Goal: Information Seeking & Learning: Check status

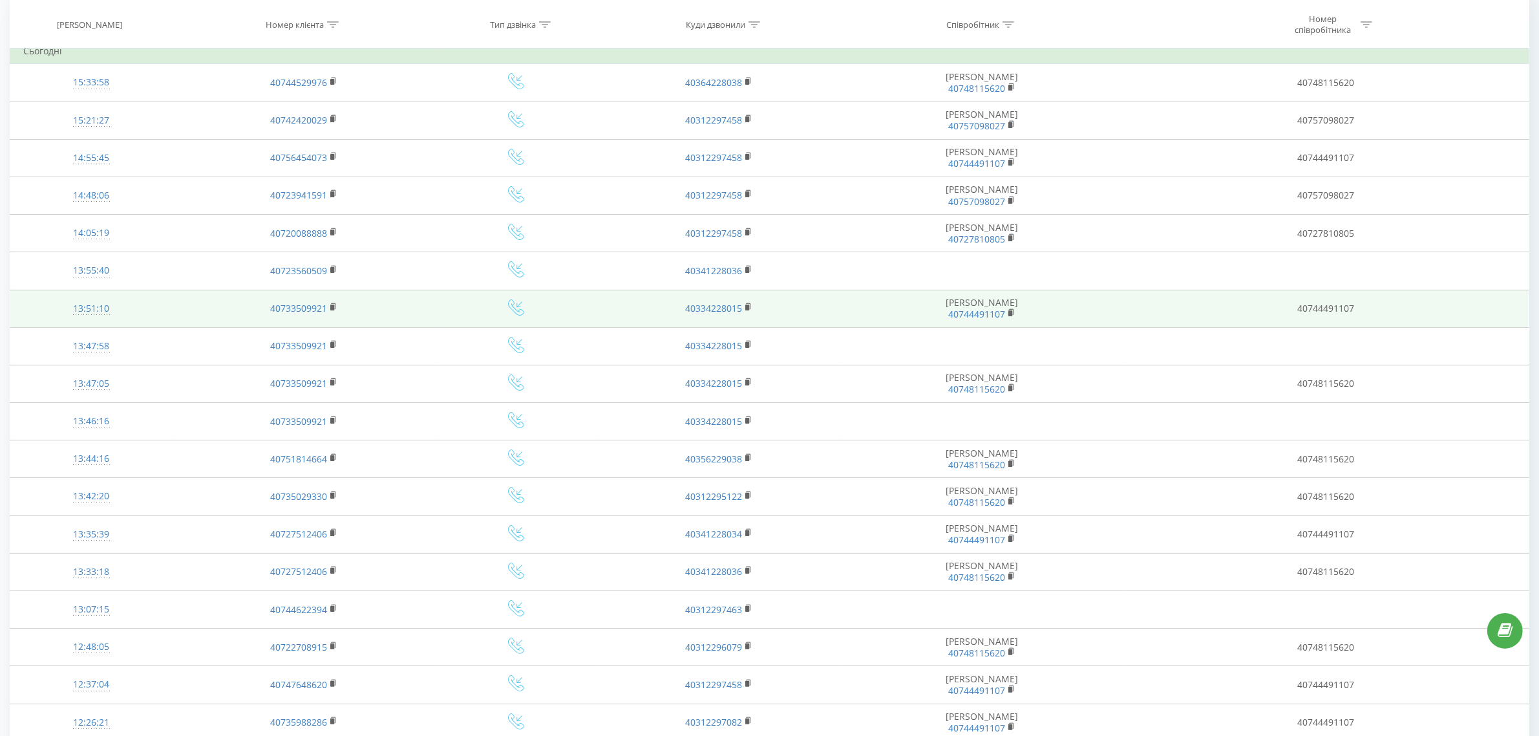
scroll to position [127, 0]
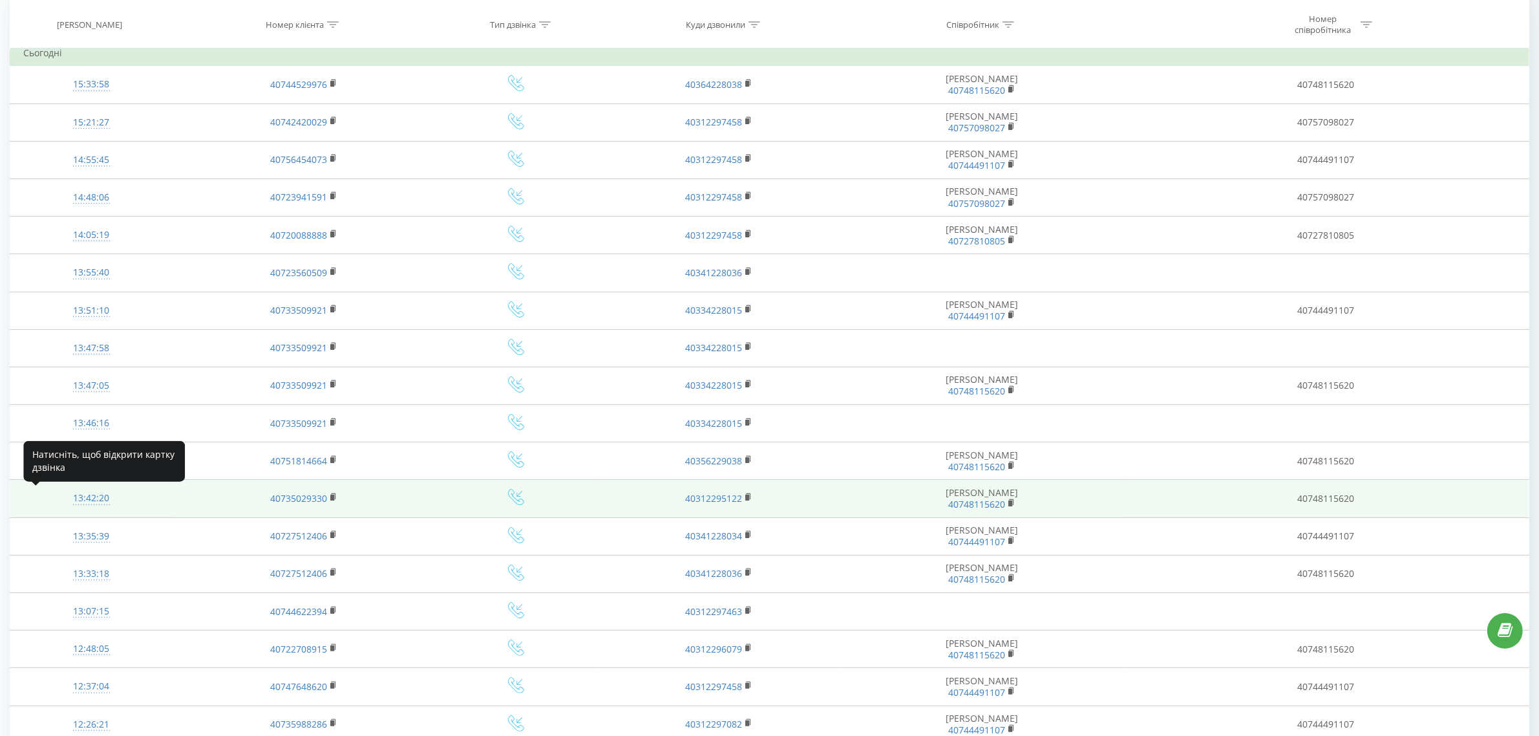
click at [94, 498] on div "13:42:20" at bounding box center [91, 498] width 136 height 25
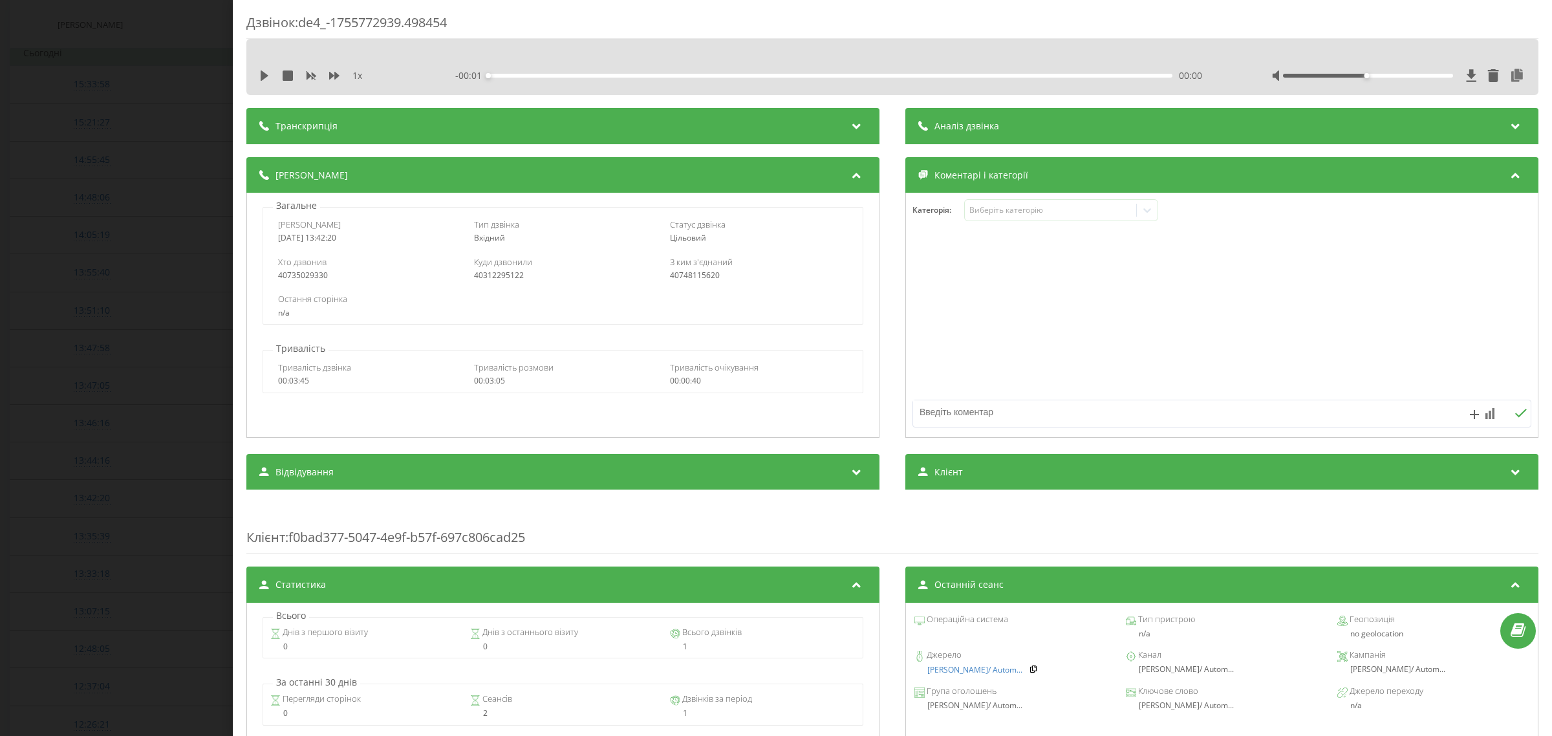
click at [256, 78] on div "1 x - 00:01 00:00 00:00" at bounding box center [892, 75] width 1272 height 19
click at [263, 76] on icon at bounding box center [265, 75] width 8 height 10
click at [159, 220] on div "Дзвінок : de4_-1755772939.498454 1 x - 02:55 00:09 00:09 Транскрипція Для AI-ан…" at bounding box center [776, 368] width 1552 height 736
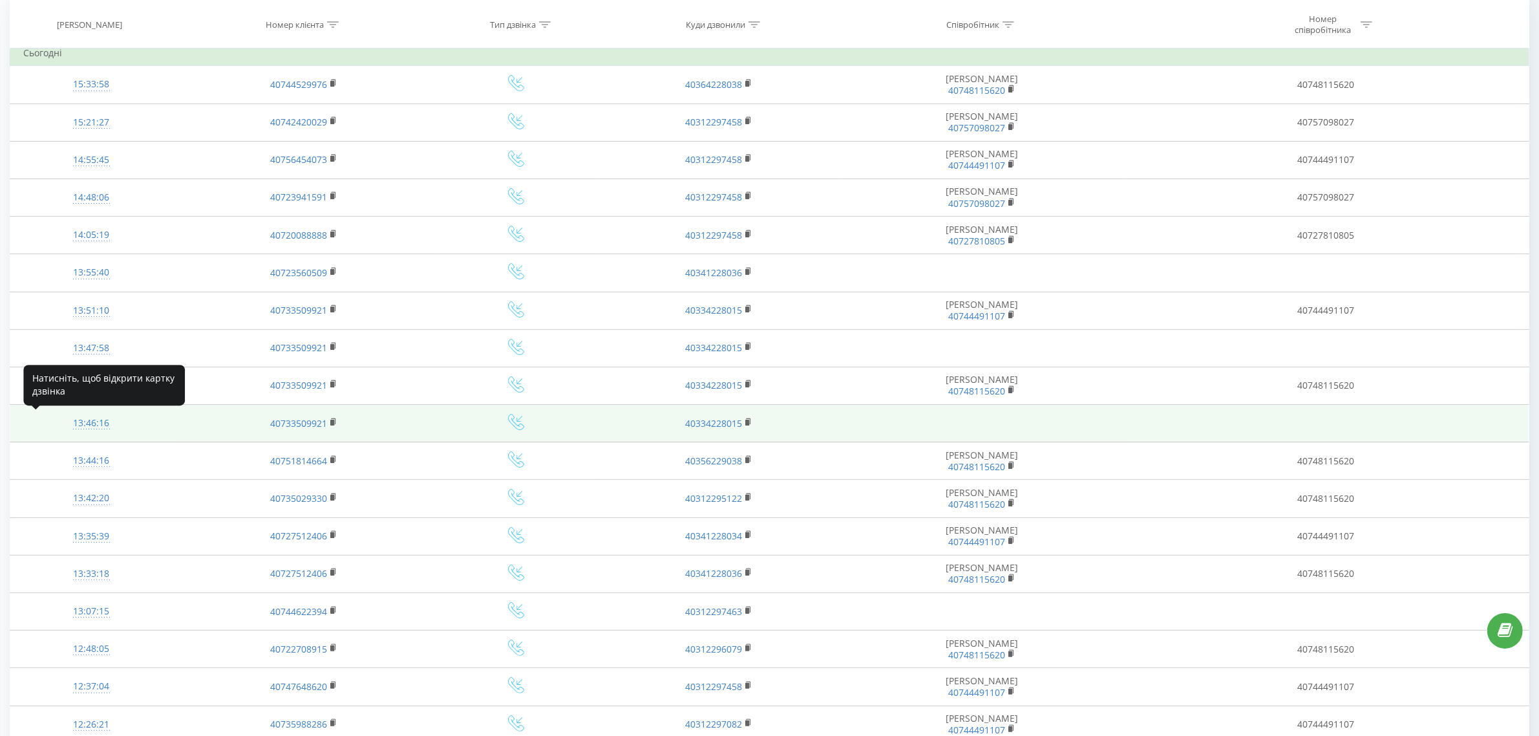
click at [70, 418] on div "13:46:16" at bounding box center [91, 423] width 136 height 25
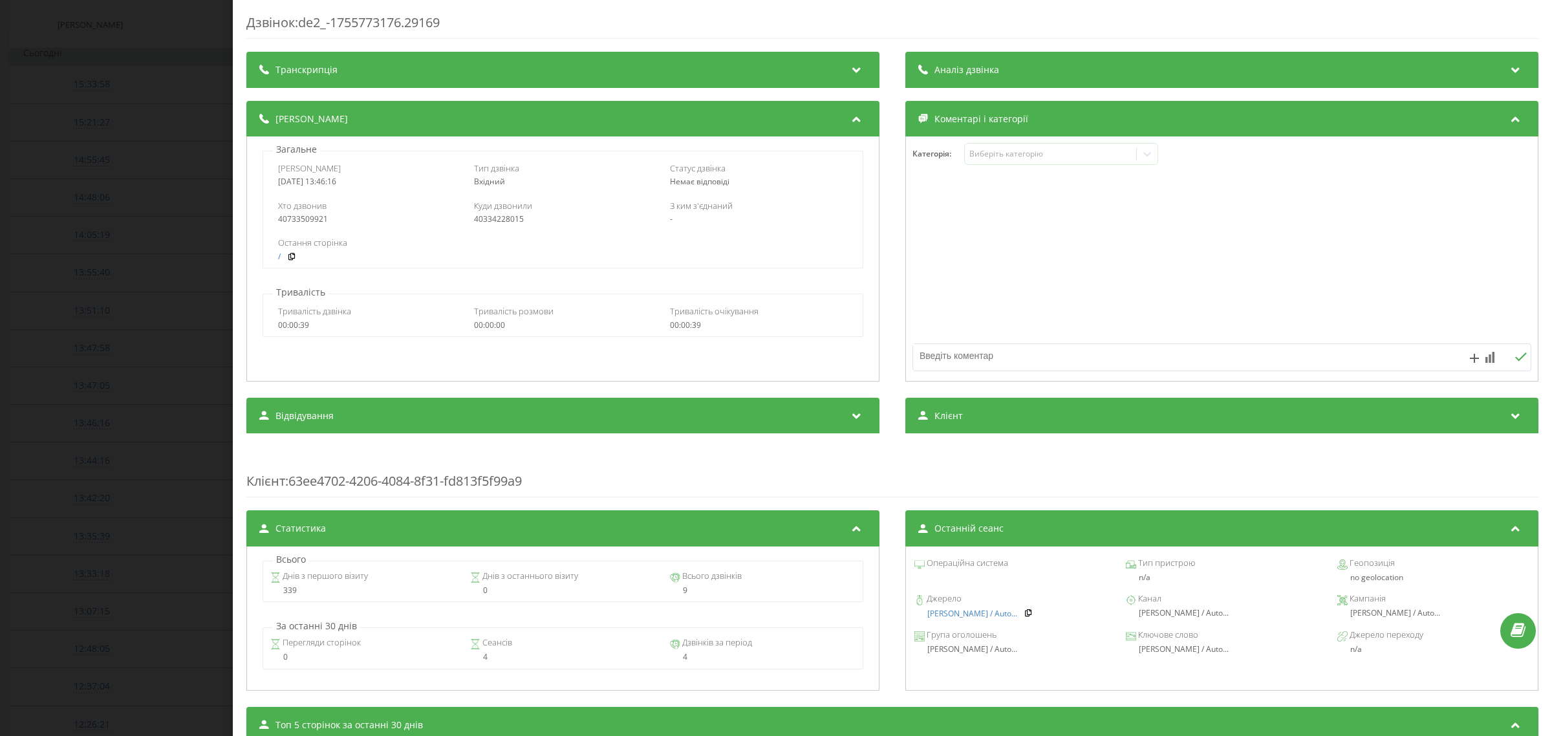
click at [143, 150] on div "Дзвінок : de2_-1755773176.29169 Транскрипція Для AI-аналізу майбутніх дзвінків …" at bounding box center [776, 368] width 1552 height 736
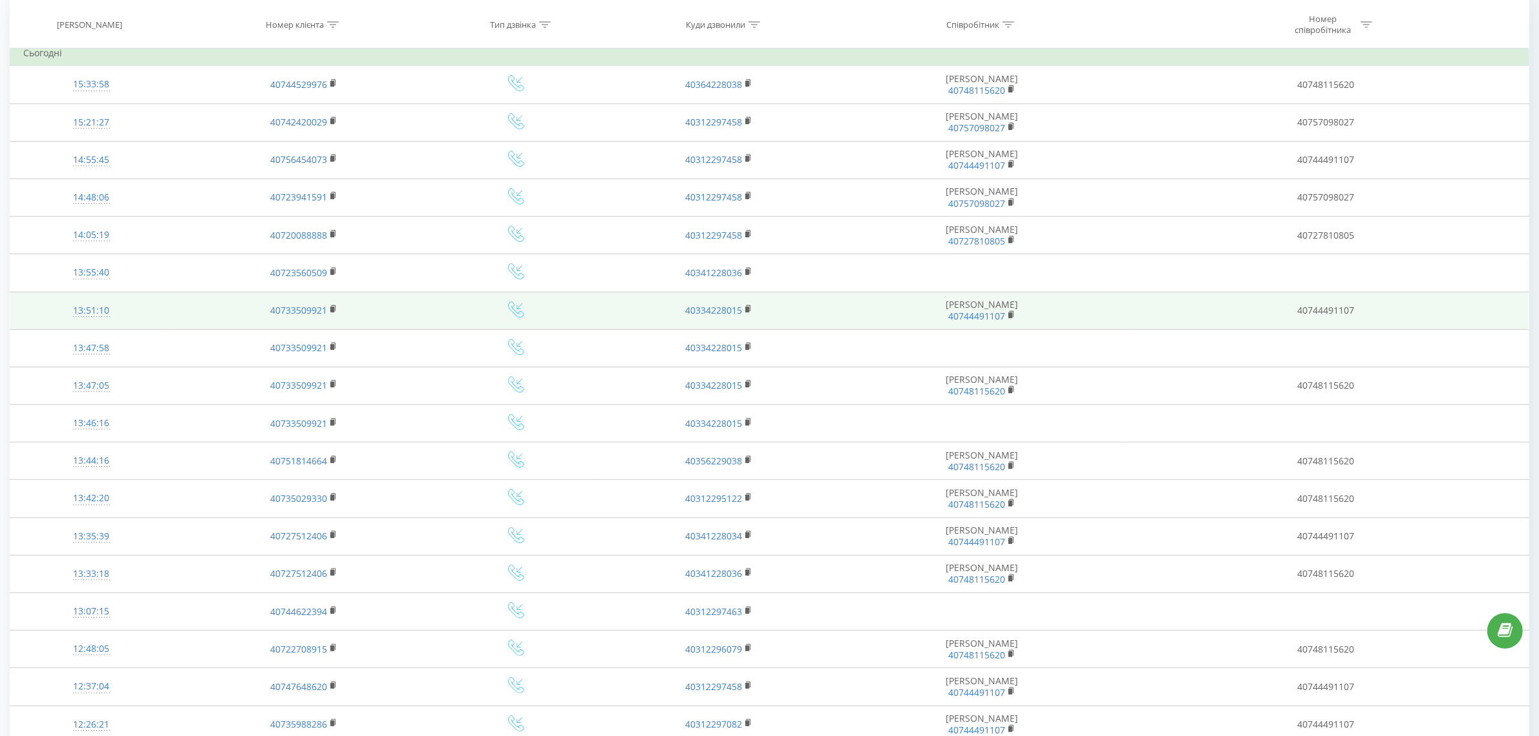
click at [91, 308] on div "13:51:10" at bounding box center [91, 310] width 136 height 25
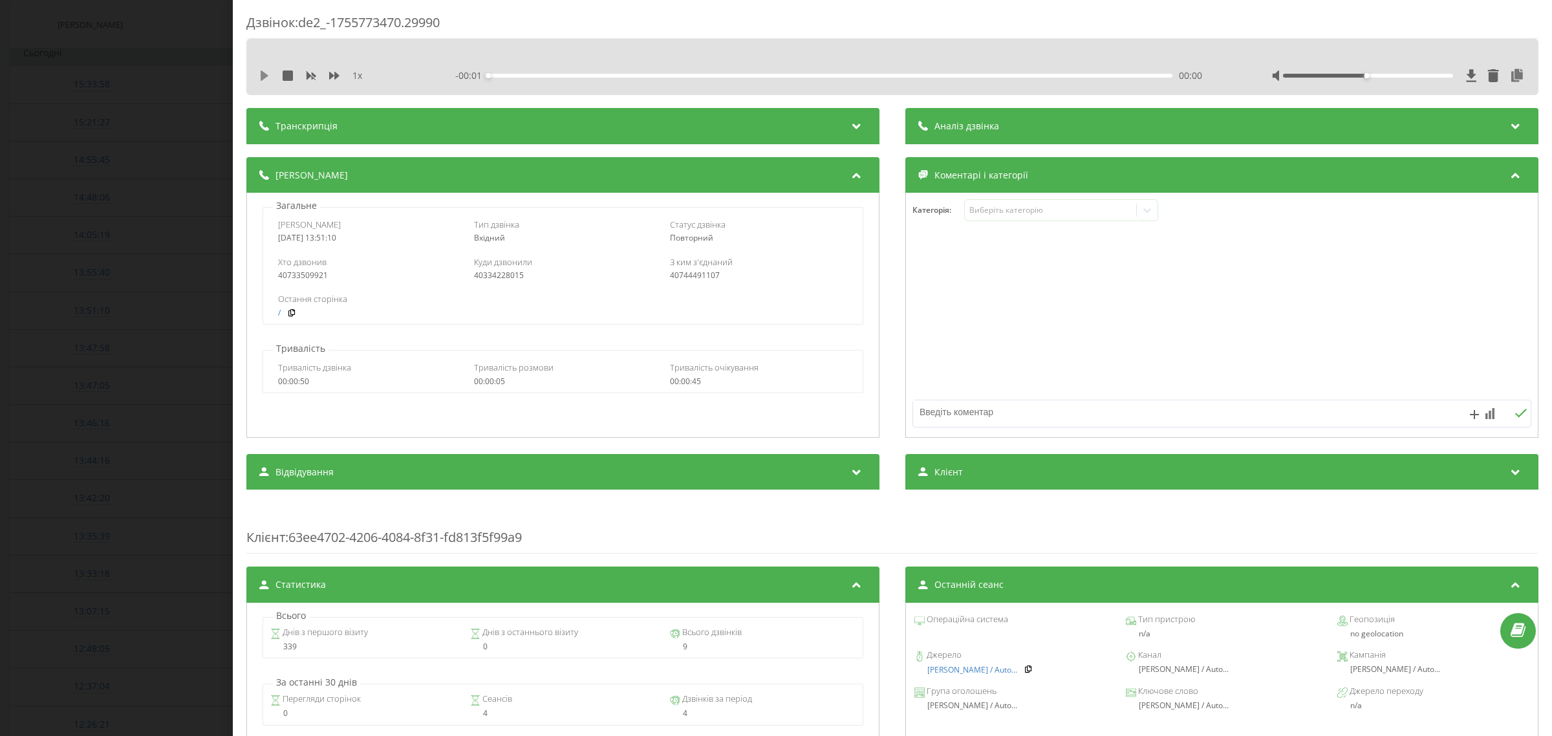
click at [266, 74] on icon at bounding box center [264, 75] width 10 height 10
click at [133, 243] on div "Дзвінок : de2_-1755773470.29990 1 x - 00:01 00:03 00:03 Транскрипція Для AI-ана…" at bounding box center [776, 368] width 1552 height 736
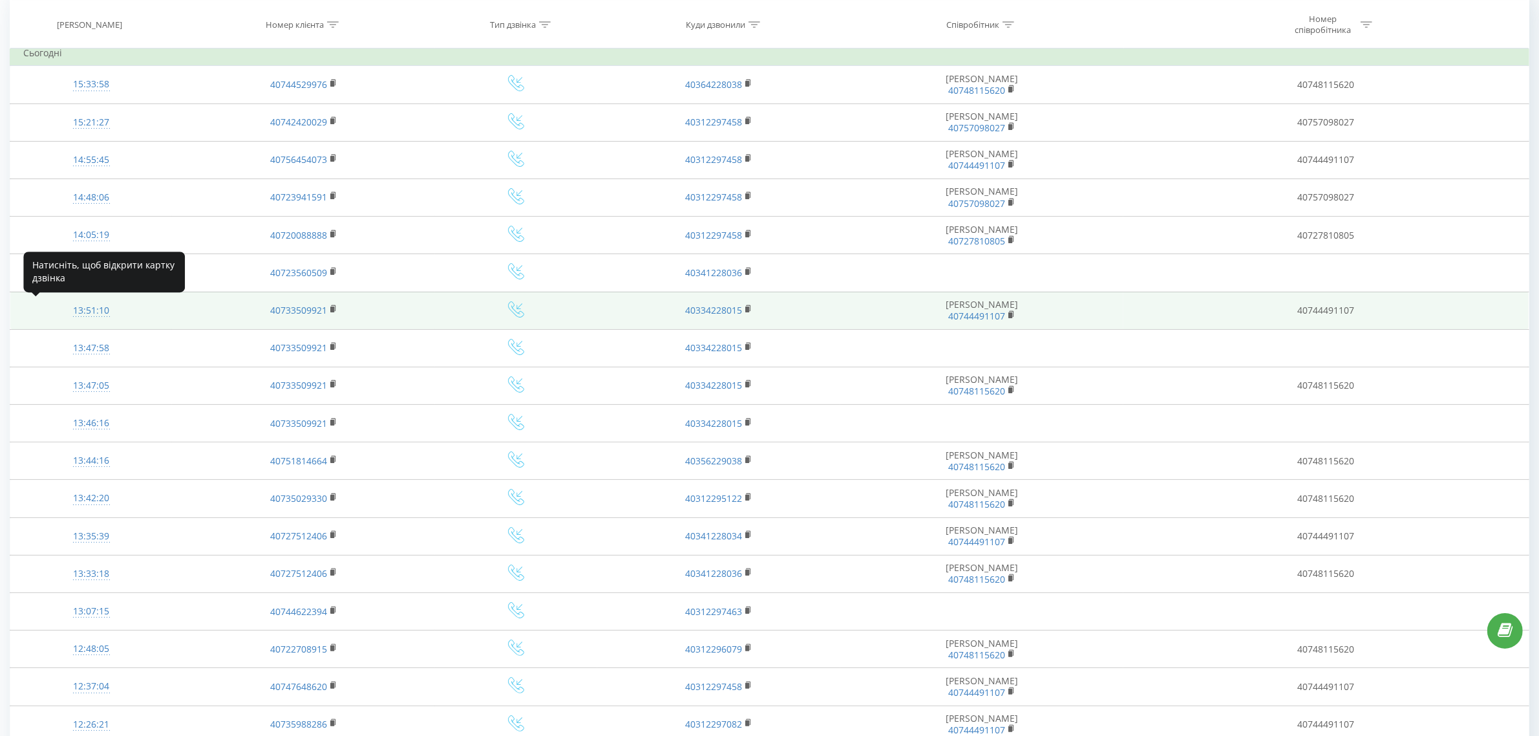
click at [88, 307] on div "13:51:10" at bounding box center [91, 310] width 136 height 25
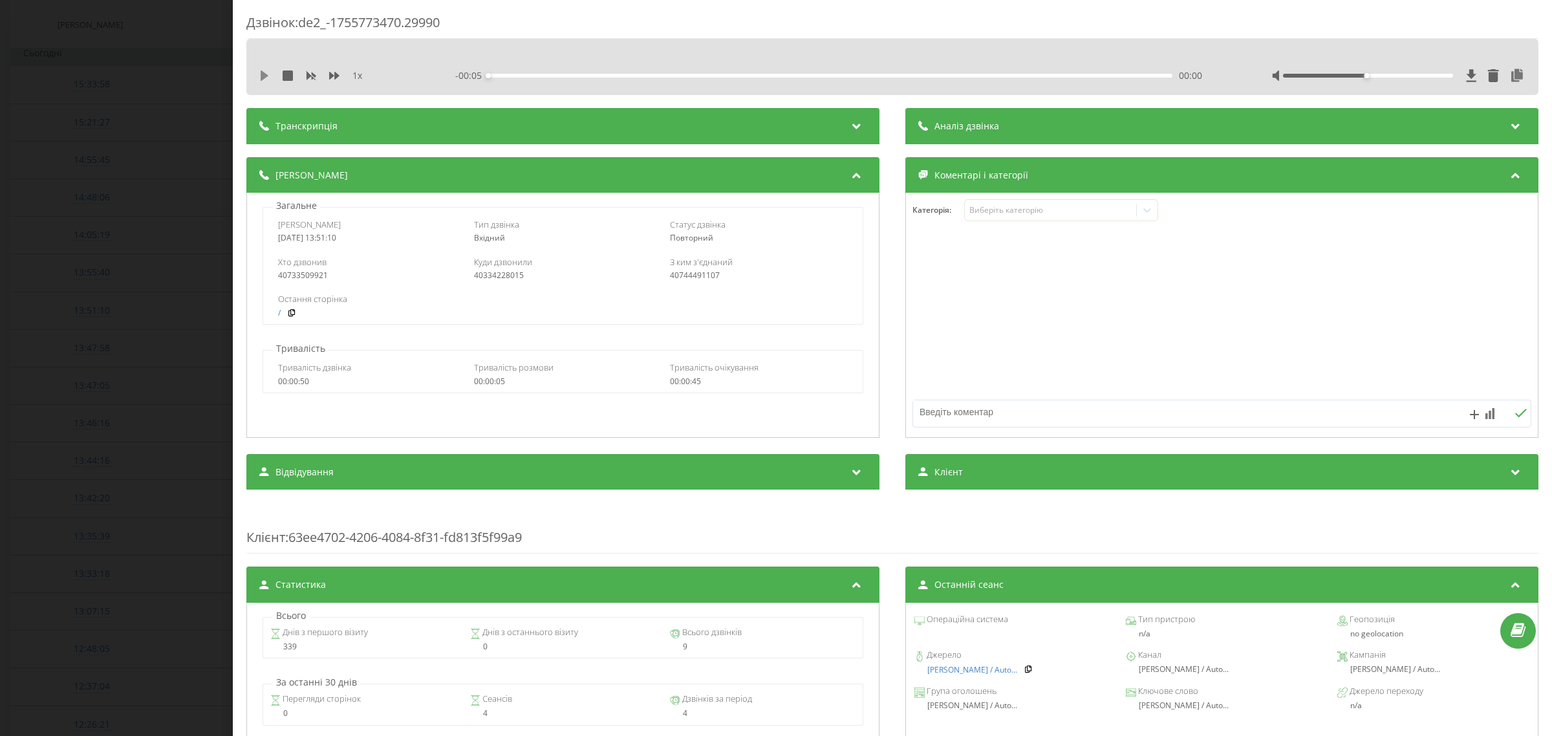
click at [267, 74] on icon at bounding box center [264, 75] width 10 height 10
click at [164, 184] on div "Дзвінок : de2_-1755773470.29990 1 x - 00:04 00:00 00:00 Транскрипція Для AI-ана…" at bounding box center [776, 368] width 1552 height 736
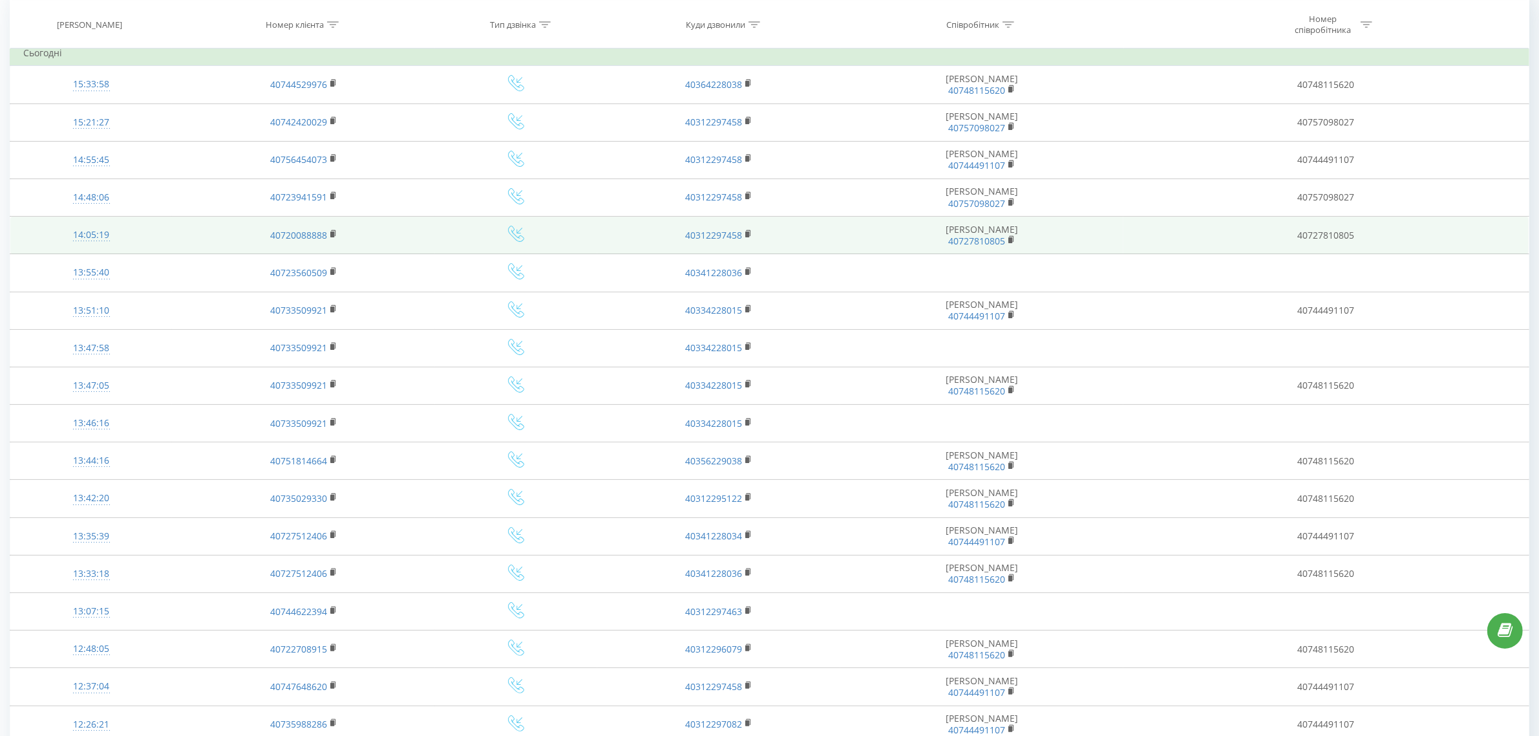
click at [88, 224] on div "14:05:19" at bounding box center [91, 234] width 136 height 25
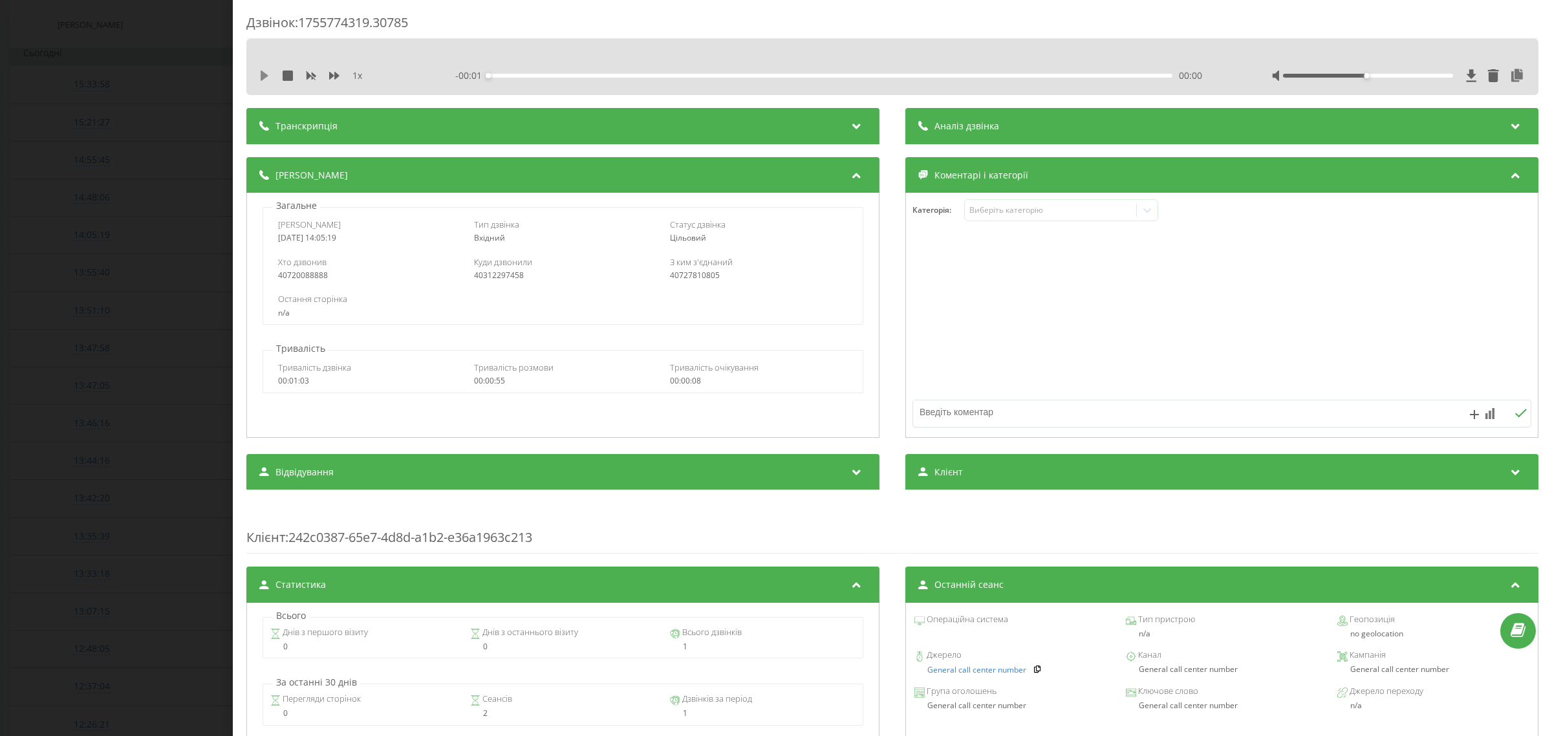
click at [265, 74] on icon at bounding box center [265, 75] width 8 height 10
click at [114, 266] on div "Дзвінок : 1755774319.30785 1 x - 00:50 00:05 00:05 Транскрипція Для AI-аналізу …" at bounding box center [776, 368] width 1552 height 736
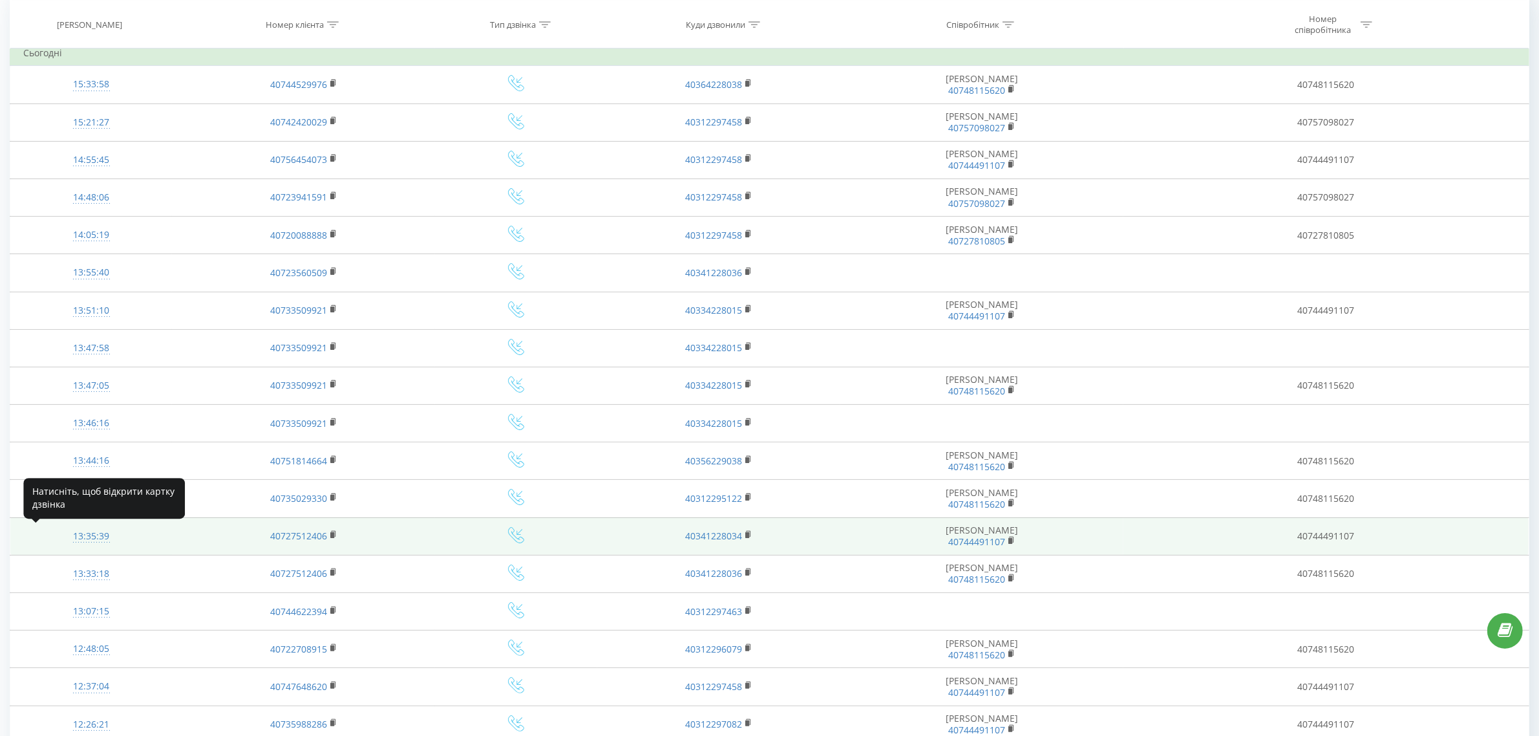
click at [111, 540] on div "13:35:39" at bounding box center [91, 536] width 136 height 25
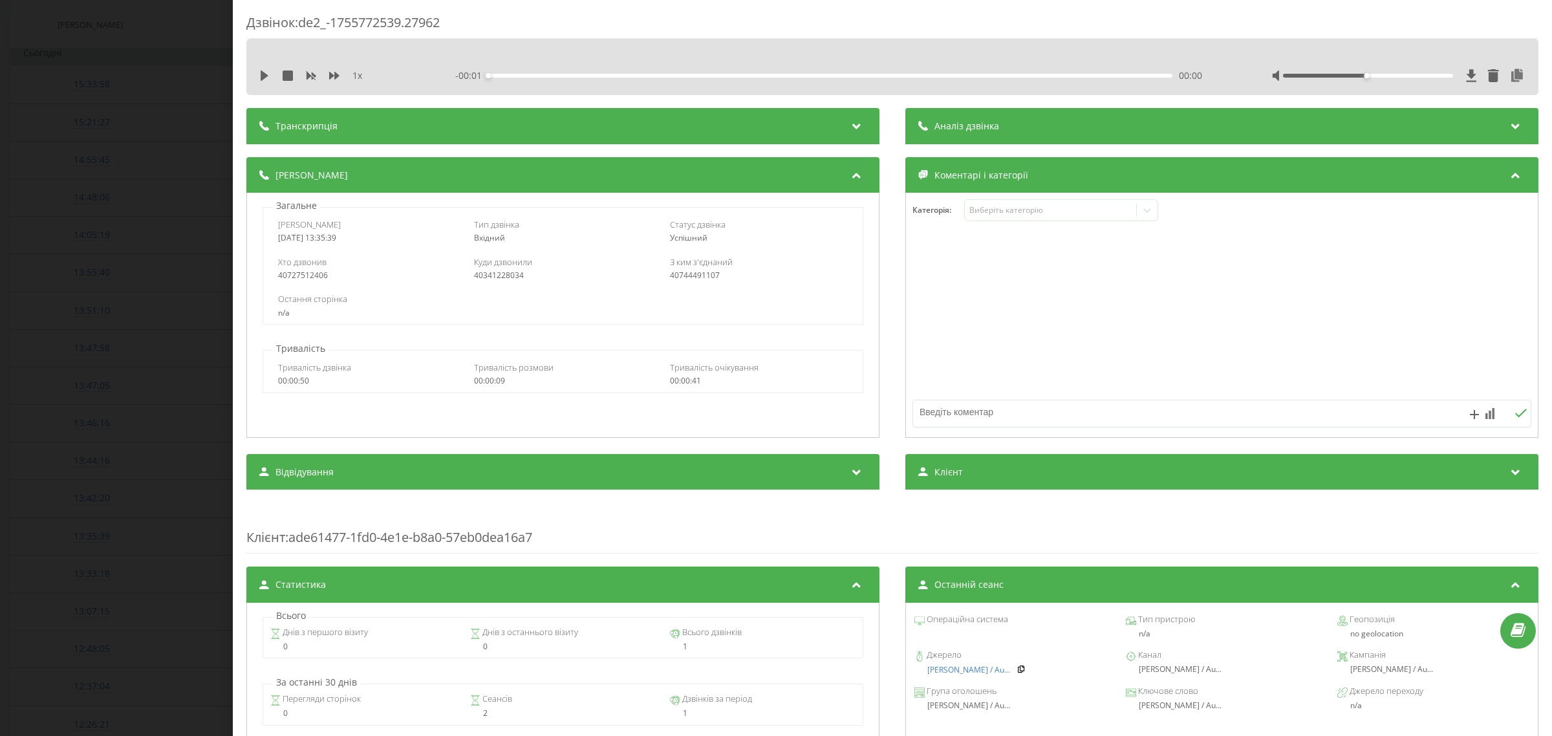
click at [107, 247] on div "Дзвінок : de2_-1755772539.27962 1 x - 00:01 00:00 00:00 Транскрипція Для AI-ана…" at bounding box center [776, 368] width 1552 height 736
